Goal: Task Accomplishment & Management: Use online tool/utility

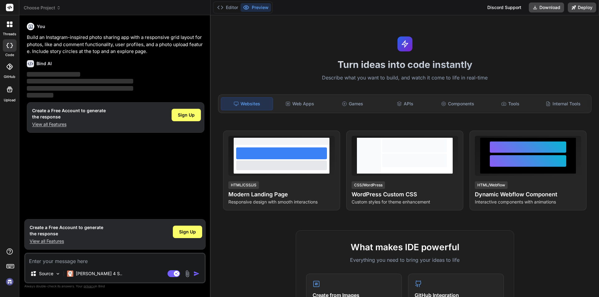
type textarea "x"
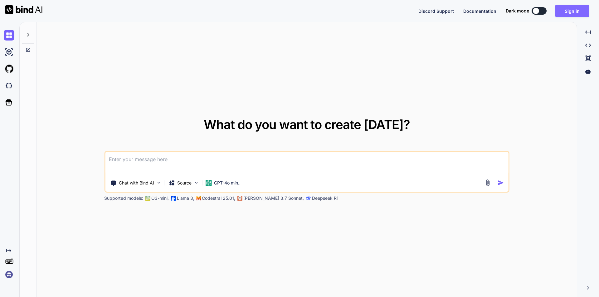
click at [572, 8] on button "Sign in" at bounding box center [572, 11] width 34 height 12
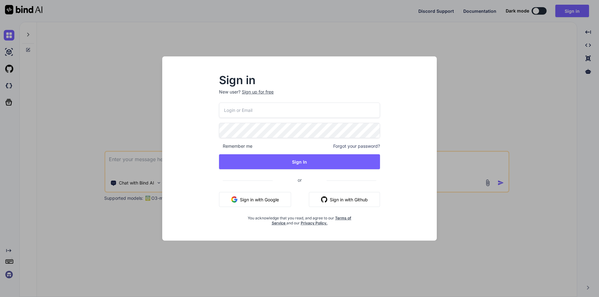
click at [247, 196] on button "Sign in with Google" at bounding box center [255, 199] width 72 height 15
